Goal: Transaction & Acquisition: Purchase product/service

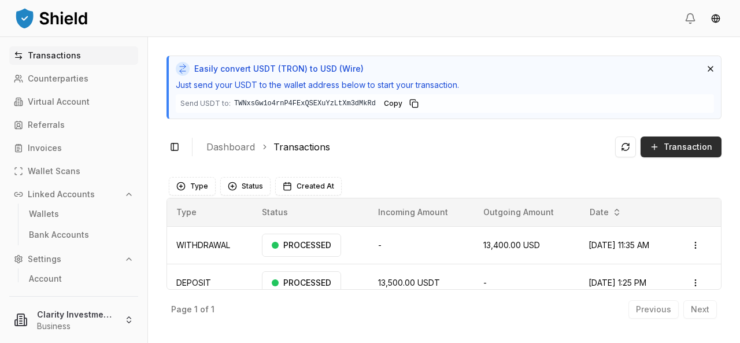
click at [683, 144] on span "Transaction" at bounding box center [687, 147] width 49 height 12
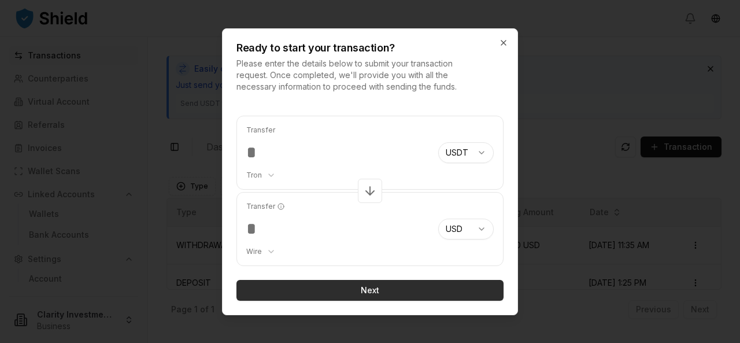
type input "*****"
click at [363, 288] on button "Next" at bounding box center [369, 290] width 267 height 21
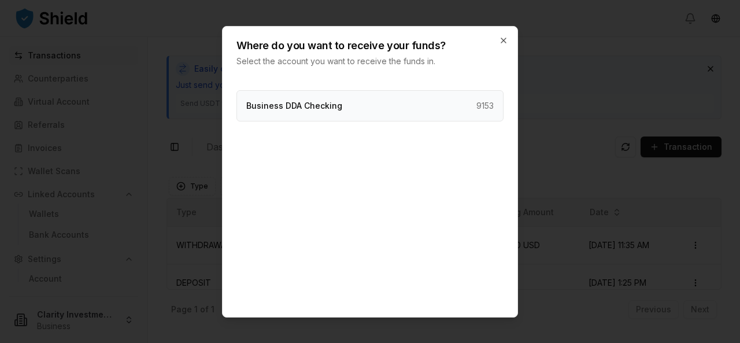
click at [315, 108] on p "Business DDA Checking" at bounding box center [294, 105] width 96 height 8
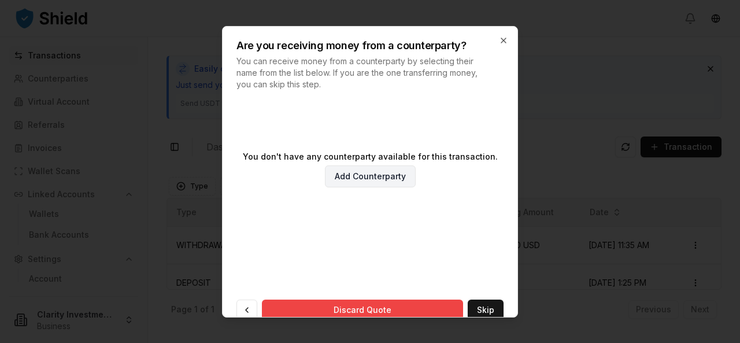
scroll to position [70, 0]
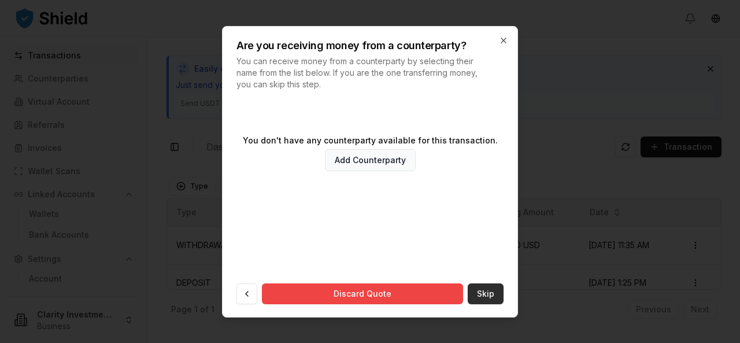
click at [480, 294] on button "Skip" at bounding box center [485, 293] width 36 height 21
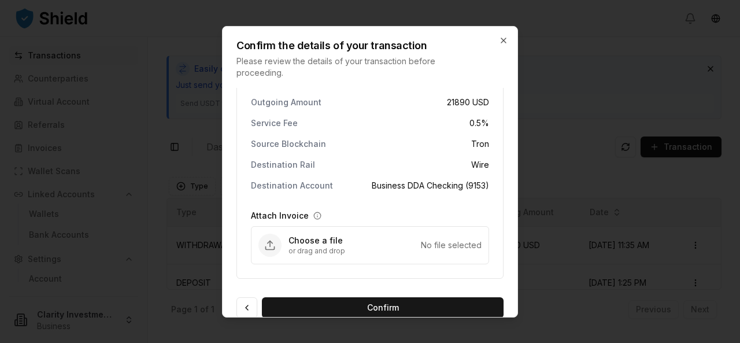
scroll to position [54, 0]
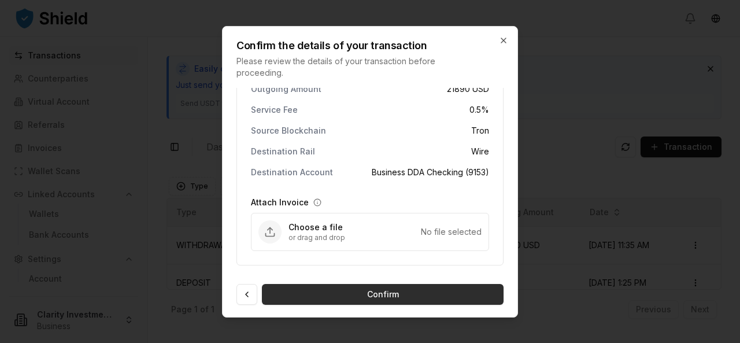
click at [369, 294] on button "Confirm" at bounding box center [383, 293] width 242 height 21
click at [384, 294] on button "Confirm" at bounding box center [383, 293] width 242 height 21
click at [372, 295] on button "Confirm" at bounding box center [383, 293] width 242 height 21
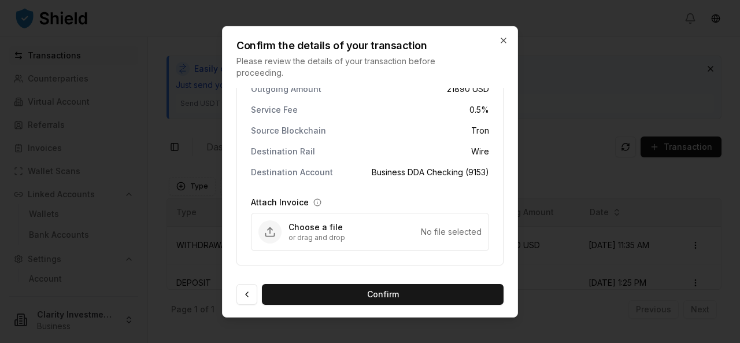
click at [97, 166] on div at bounding box center [370, 171] width 740 height 343
click at [503, 38] on icon "button" at bounding box center [503, 39] width 9 height 9
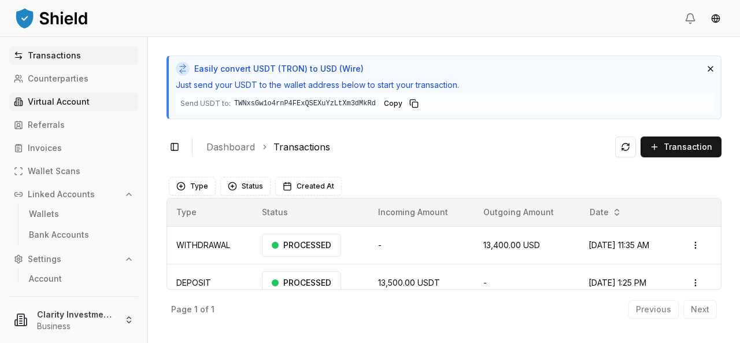
click at [61, 103] on p "Virtual Account" at bounding box center [59, 102] width 62 height 8
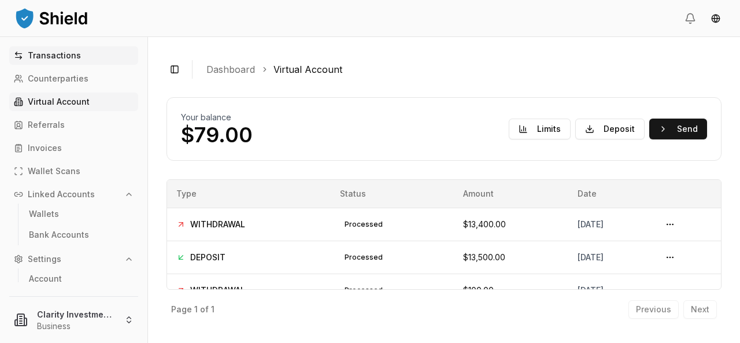
click at [57, 55] on p "Transactions" at bounding box center [54, 55] width 53 height 8
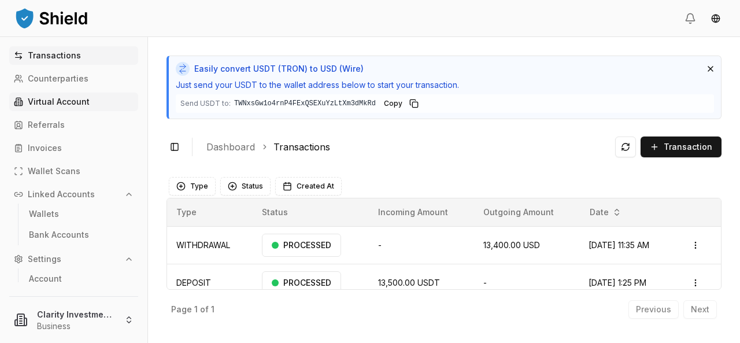
click at [56, 95] on link "Virtual Account" at bounding box center [73, 101] width 129 height 18
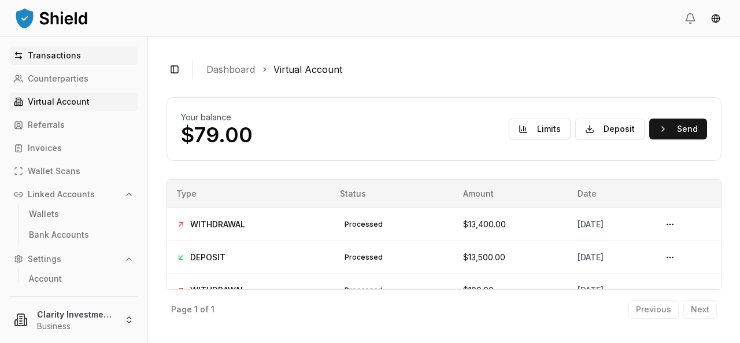
click at [62, 54] on p "Transactions" at bounding box center [54, 55] width 53 height 8
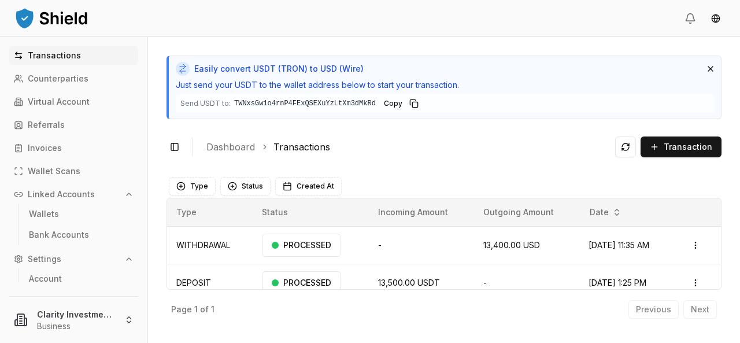
click at [61, 57] on p "Transactions" at bounding box center [54, 55] width 53 height 8
click at [59, 105] on p "Virtual Account" at bounding box center [59, 102] width 62 height 8
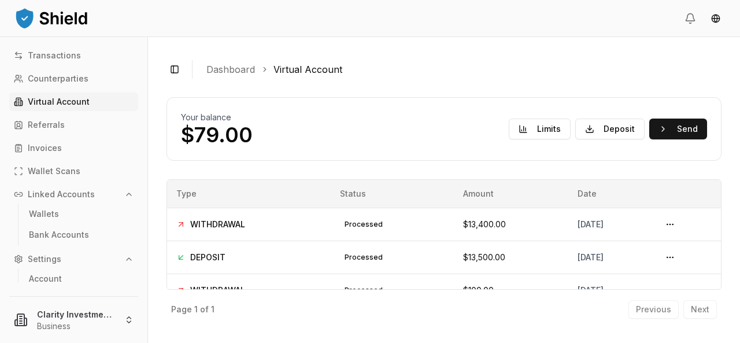
click at [62, 102] on p "Virtual Account" at bounding box center [59, 102] width 62 height 8
click at [616, 132] on button "Deposit" at bounding box center [609, 128] width 69 height 21
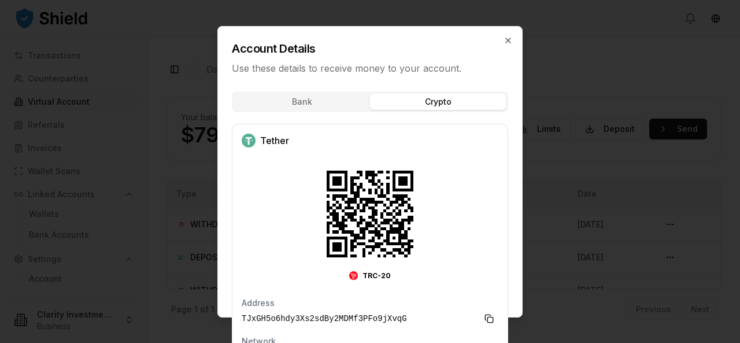
click at [406, 123] on div "Bank Crypto Tether TRC-20 Address TJxGH5o6hdy3Xs2sdBy2MDMf3PFo9jXvqG Network Tr…" at bounding box center [370, 233] width 304 height 298
click at [512, 40] on icon "button" at bounding box center [507, 39] width 9 height 9
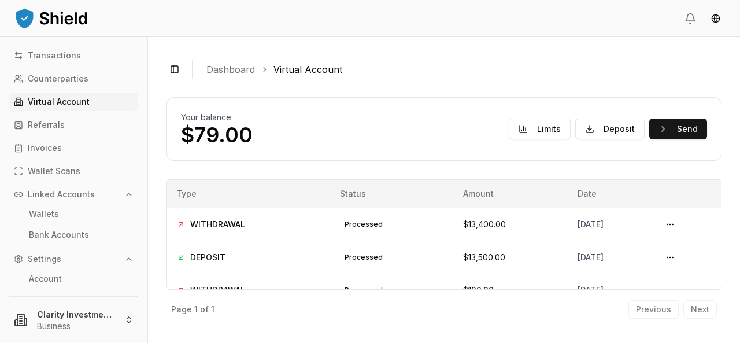
click at [76, 102] on p "Virtual Account" at bounding box center [59, 102] width 62 height 8
click at [77, 101] on p "Virtual Account" at bounding box center [59, 102] width 62 height 8
click at [69, 54] on p "Transactions" at bounding box center [54, 55] width 53 height 8
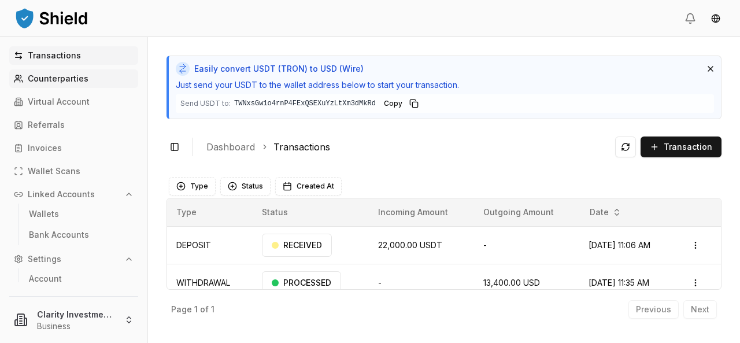
click at [60, 76] on p "Counterparties" at bounding box center [58, 79] width 61 height 8
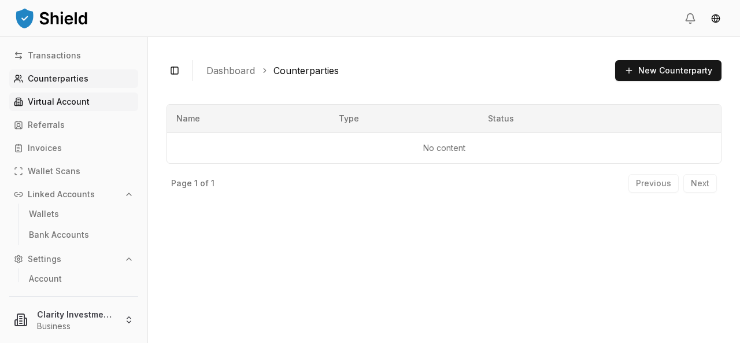
click at [53, 105] on p "Virtual Account" at bounding box center [59, 102] width 62 height 8
